Goal: Find specific page/section: Find specific page/section

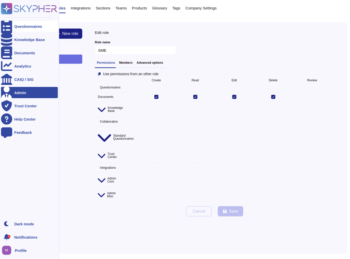
click at [38, 27] on div "Questionnaires" at bounding box center [28, 26] width 28 height 4
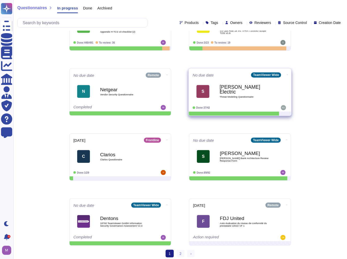
scroll to position [163, 0]
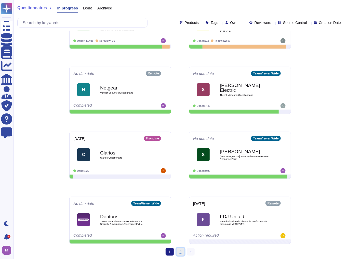
click at [179, 253] on link "2" at bounding box center [180, 252] width 8 height 8
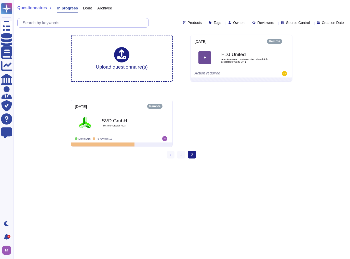
click at [108, 26] on input "text" at bounding box center [84, 22] width 128 height 9
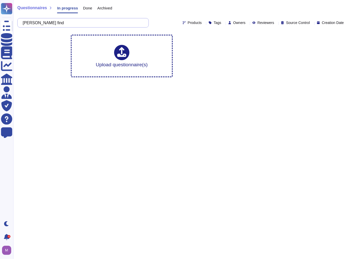
drag, startPoint x: 64, startPoint y: 22, endPoint x: 0, endPoint y: 10, distance: 65.6
click at [0, 10] on html "Questionnaires Knowledge Base Documents Analytics CAIQ / SIG Admin Trust Center…" at bounding box center [175, 40] width 350 height 81
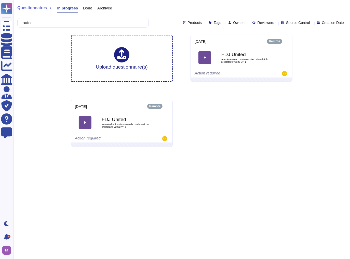
click at [86, 6] on span "Done" at bounding box center [87, 8] width 9 height 4
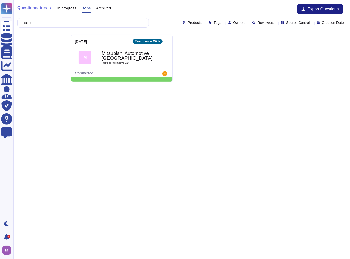
click at [100, 9] on span "Archived" at bounding box center [103, 8] width 15 height 4
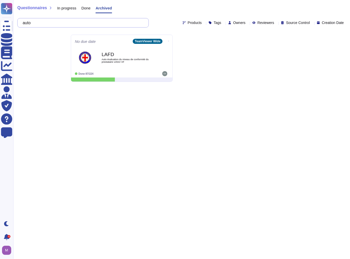
drag, startPoint x: 59, startPoint y: 20, endPoint x: 18, endPoint y: 20, distance: 41.5
click at [18, 20] on div "auto" at bounding box center [82, 22] width 131 height 9
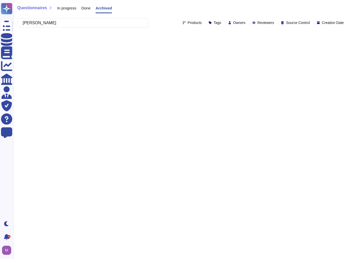
type input "[PERSON_NAME]"
click at [201, 39] on html "Questionnaires Knowledge Base Documents Analytics CAIQ / SIG Admin Trust Center…" at bounding box center [175, 19] width 350 height 39
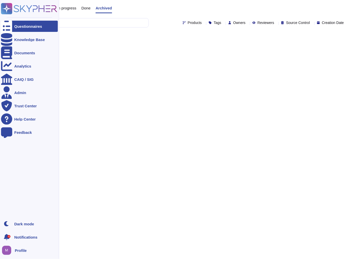
click at [15, 32] on ul "Questionnaires Knowledge Base Documents Analytics CAIQ / SIG Admin Trust Center…" at bounding box center [29, 118] width 57 height 194
click at [20, 27] on div "Questionnaires" at bounding box center [28, 26] width 28 height 4
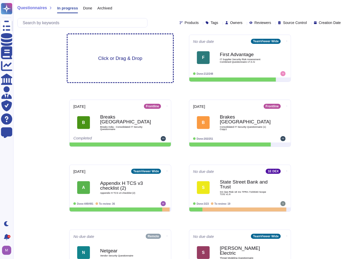
click at [129, 73] on div "Click or Drag & Drop" at bounding box center [119, 58] width 105 height 48
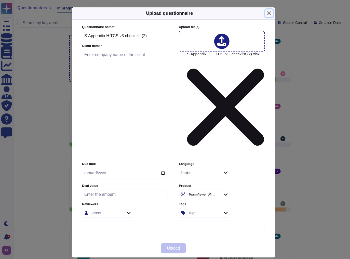
click at [270, 17] on button "Close" at bounding box center [269, 13] width 8 height 8
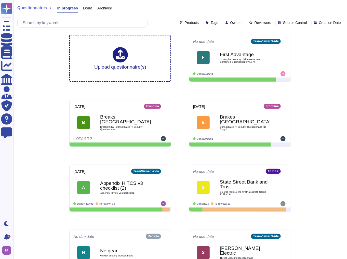
click at [50, 129] on div "Questionnaires In progress Done Archived Products Tags Owners Reviewers Source …" at bounding box center [179, 211] width 333 height 422
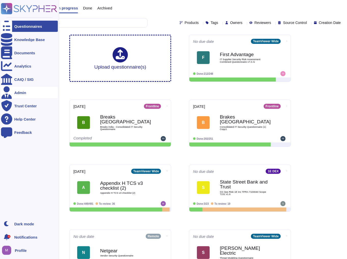
click at [5, 91] on icon at bounding box center [6, 92] width 11 height 13
